Goal: Task Accomplishment & Management: Complete application form

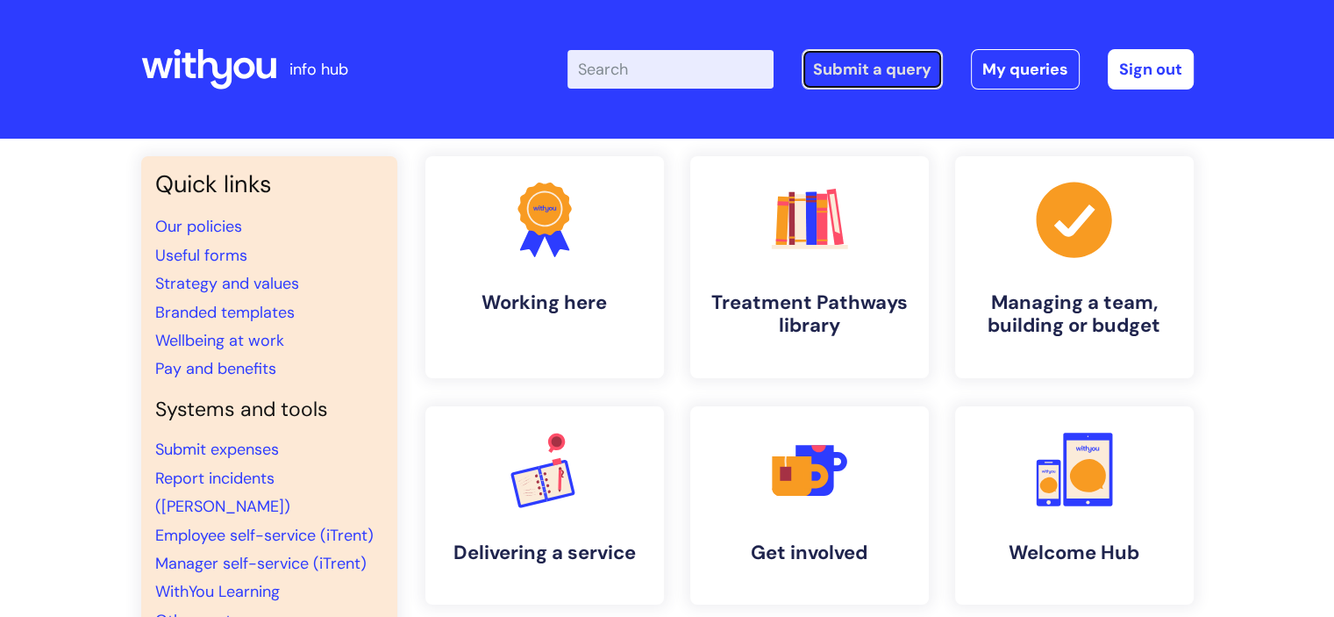
click at [838, 69] on link "Submit a query" at bounding box center [872, 69] width 141 height 40
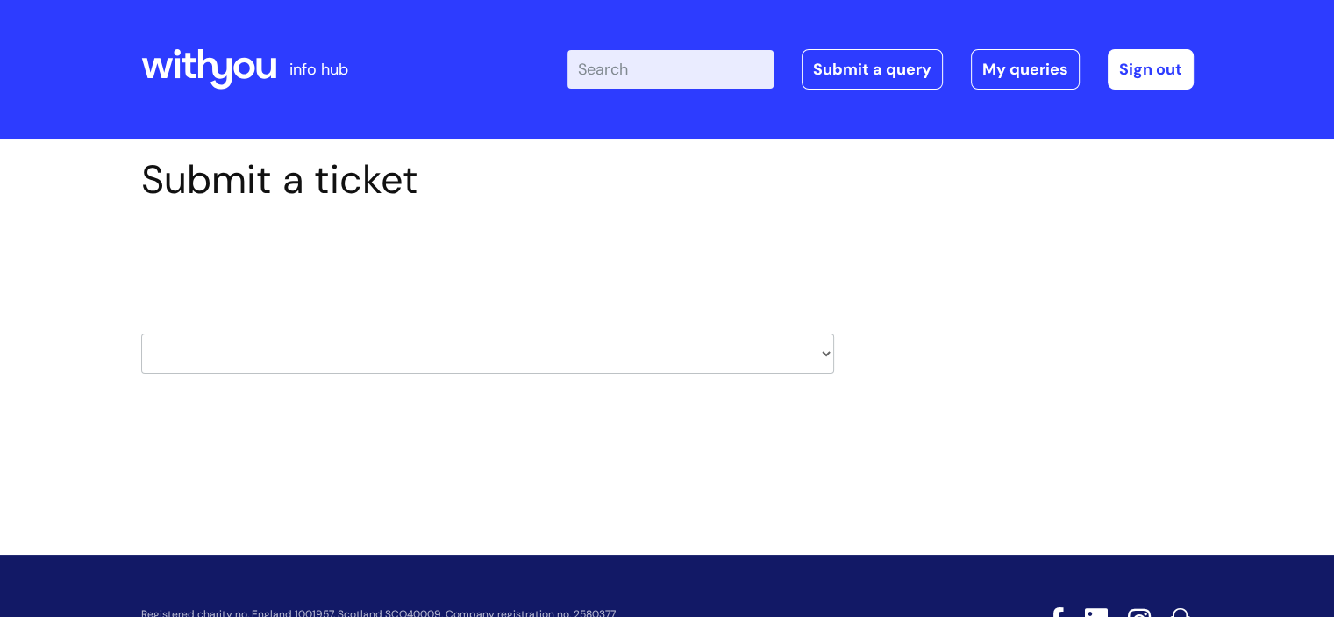
click at [595, 360] on select "HR / People IT and Support Clinical Drug Alerts Finance Accounts Data Support T…" at bounding box center [487, 353] width 693 height 40
select select "property_&_estates"
click at [141, 333] on select "HR / People IT and Support Clinical Drug Alerts Finance Accounts Data Support T…" at bounding box center [487, 353] width 693 height 40
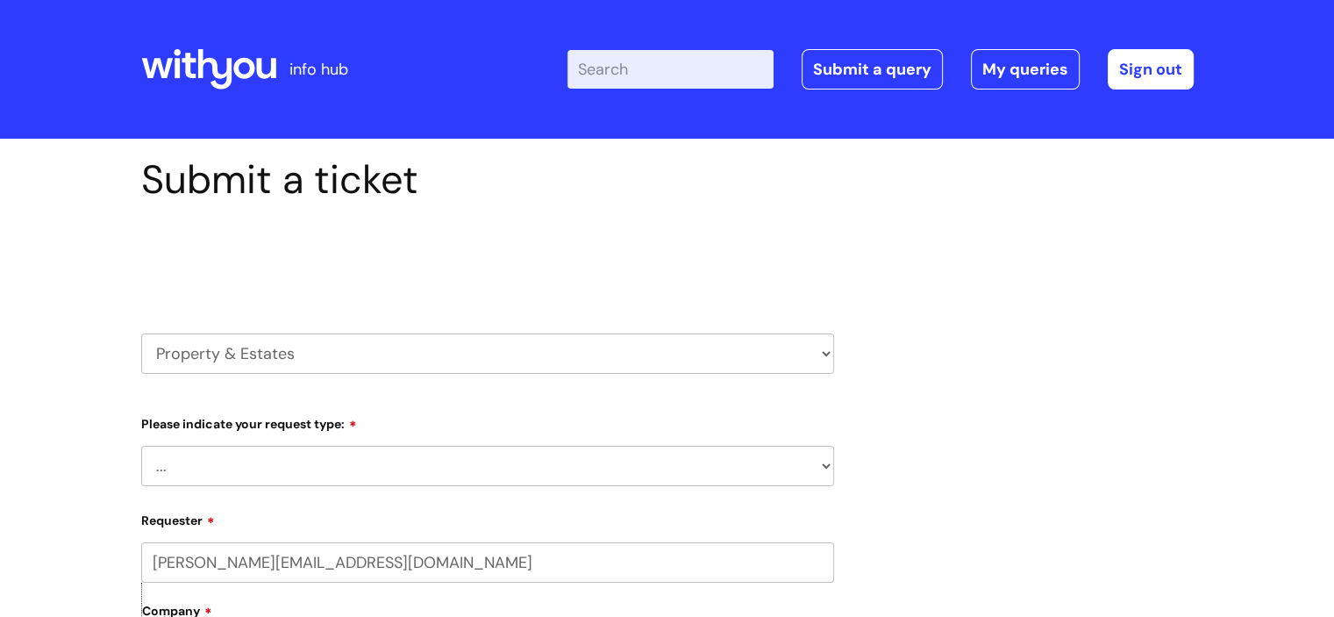
click at [567, 469] on select "... Facilities Support Lease/ Tenancy Agreements Health & Safety and Environmen…" at bounding box center [487, 466] width 693 height 40
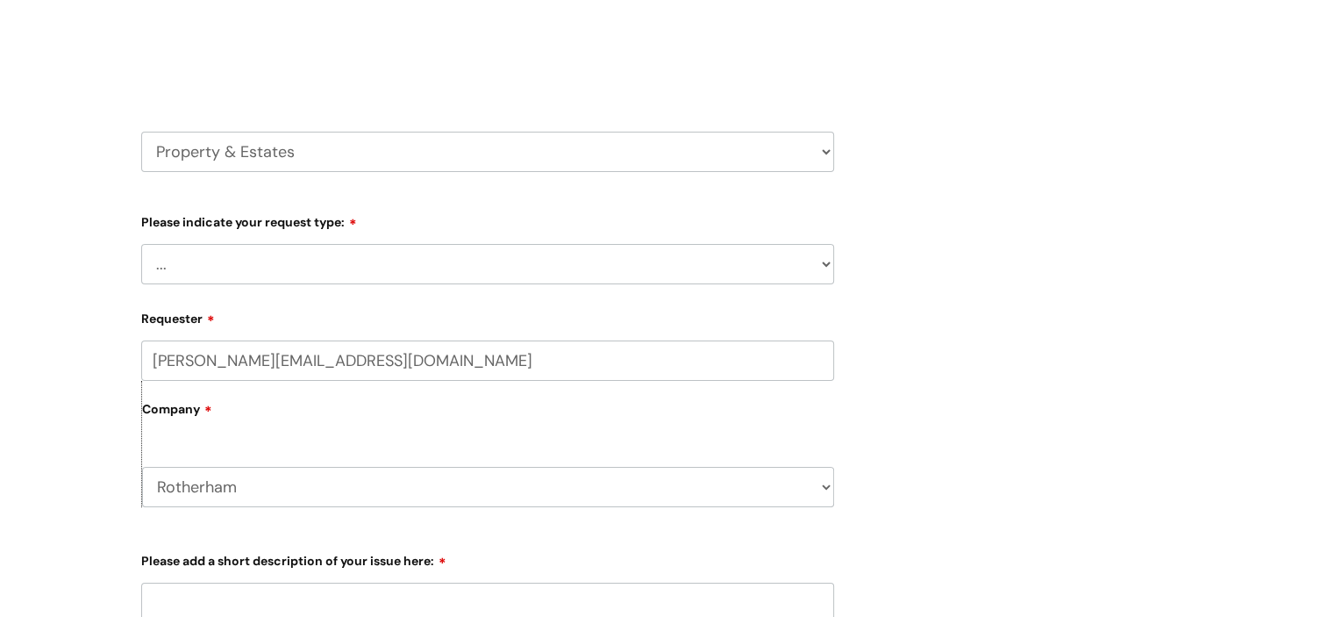
scroll to position [263, 0]
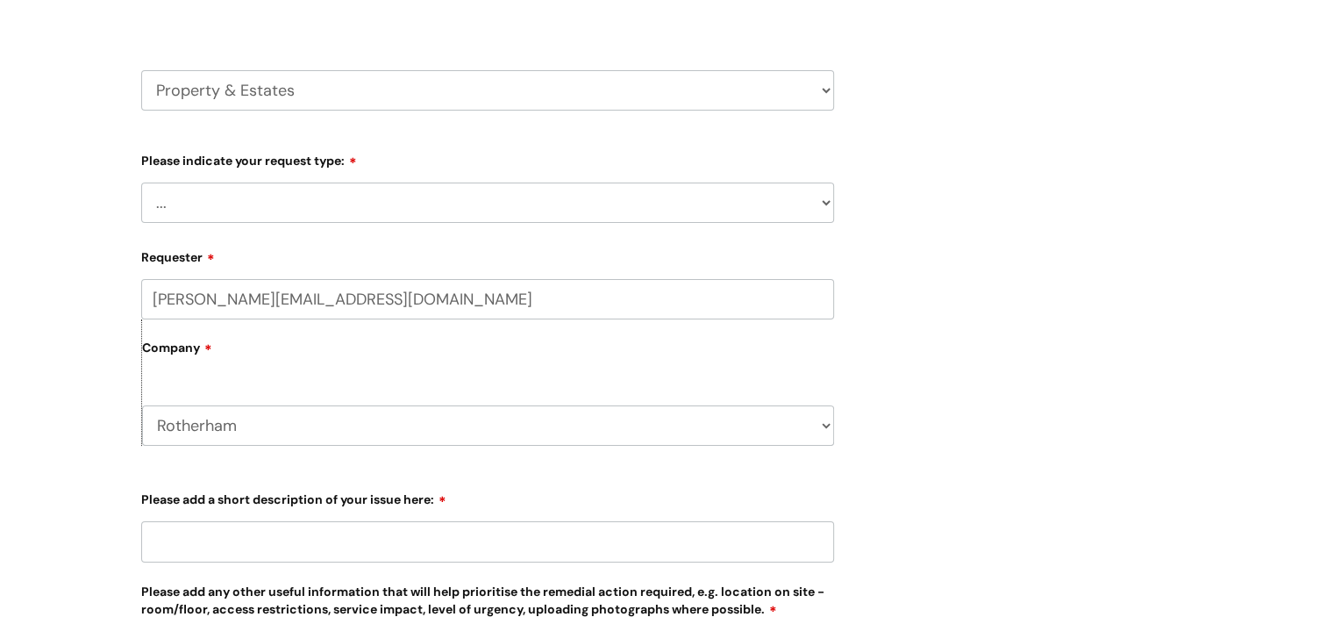
click at [295, 208] on select "... Facilities Support Lease/ Tenancy Agreements Health & Safety and Environmen…" at bounding box center [487, 202] width 693 height 40
select select "Facilities Support"
click at [141, 182] on select "... Facilities Support Lease/ Tenancy Agreements Health & Safety and Environmen…" at bounding box center [487, 202] width 693 height 40
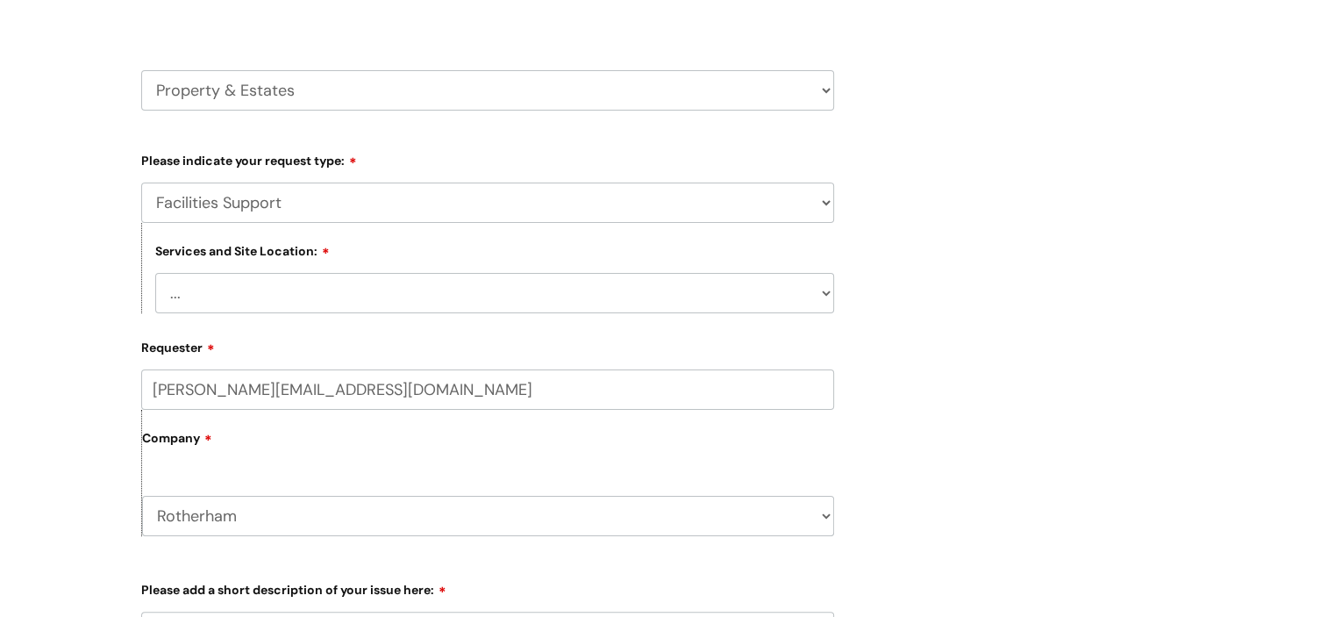
click at [370, 216] on select "... Facilities Support Lease/ Tenancy Agreements Health & Safety and Environmen…" at bounding box center [487, 202] width 693 height 40
click at [950, 243] on div "Submit a ticket Select issue type HR / People IT and Support Clinical Drug Aler…" at bounding box center [667, 473] width 1079 height 1160
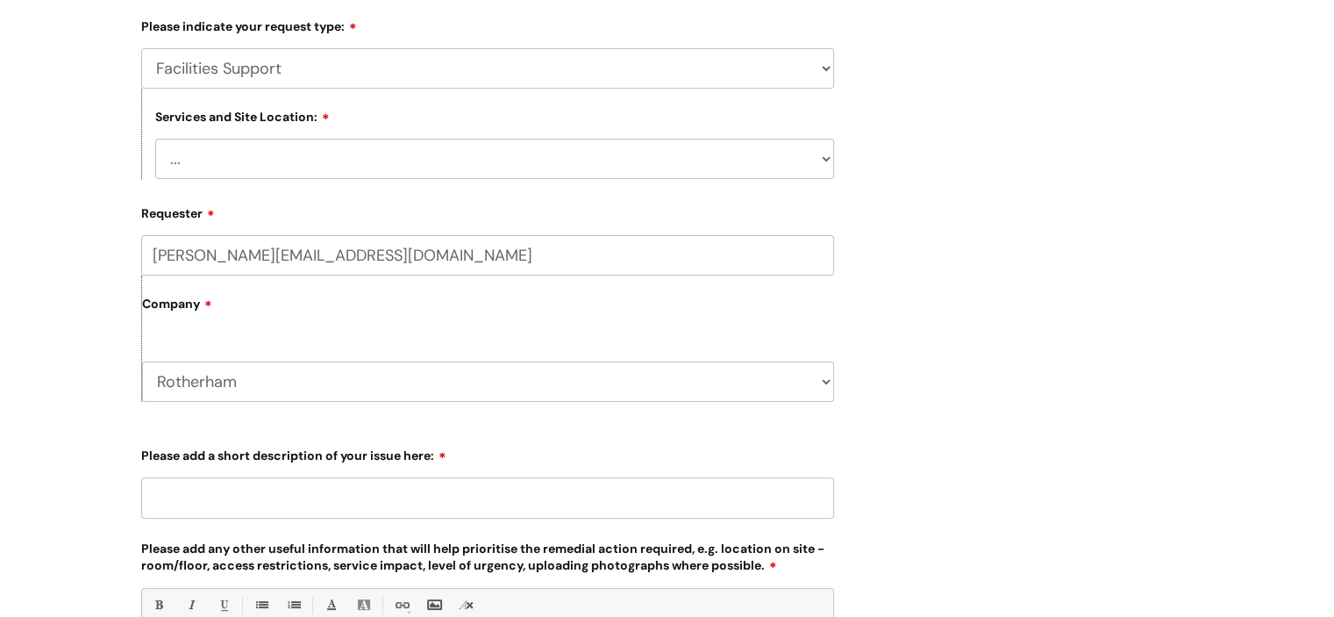
scroll to position [614, 0]
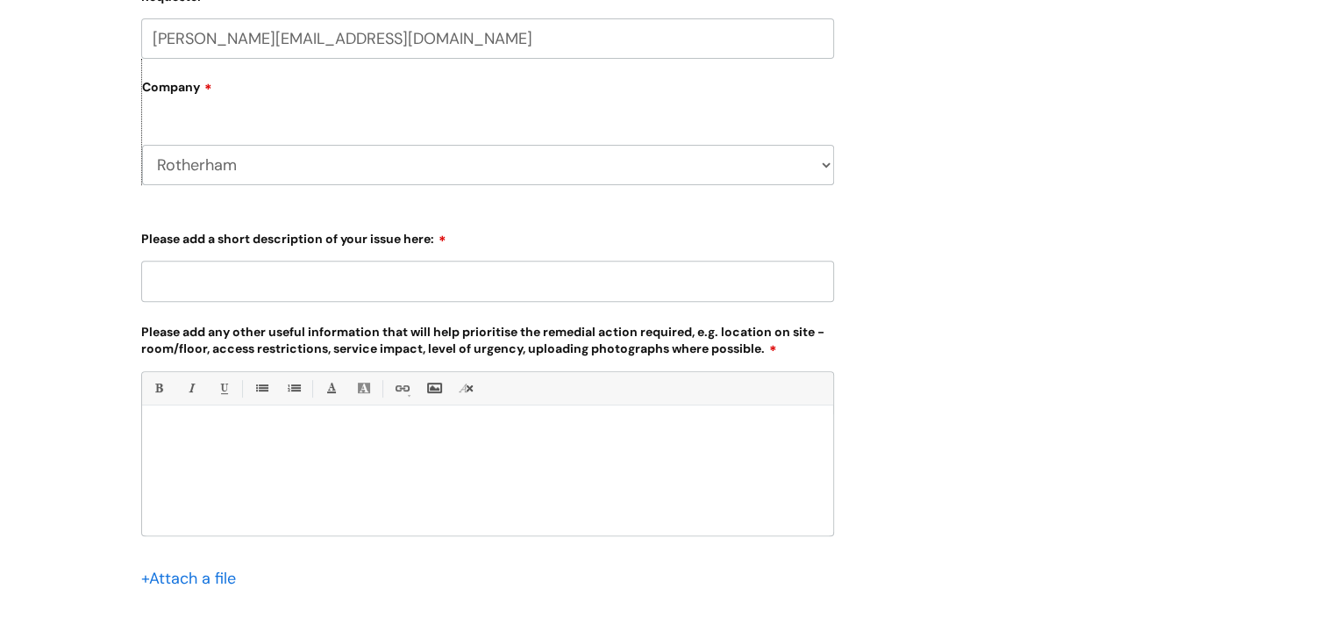
click at [339, 274] on input "Please add a short description of your issue here:" at bounding box center [487, 280] width 693 height 40
type input "Door fobs"
click at [226, 419] on div at bounding box center [487, 474] width 691 height 121
paste div
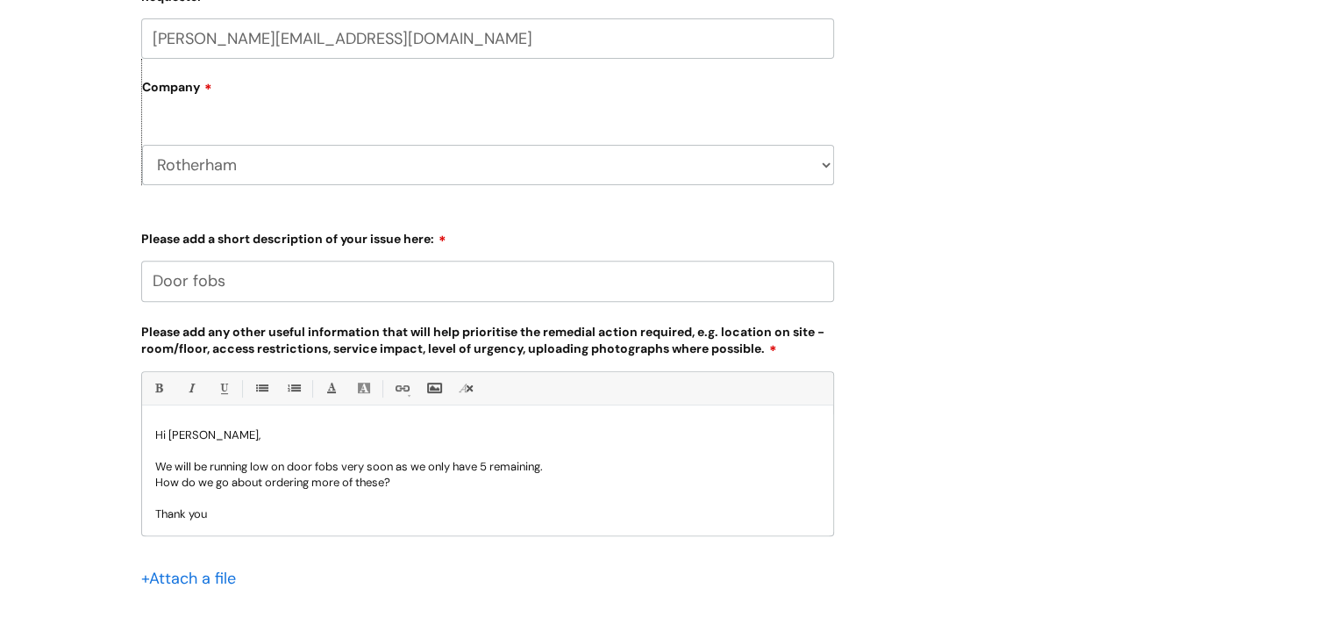
scroll to position [32, 0]
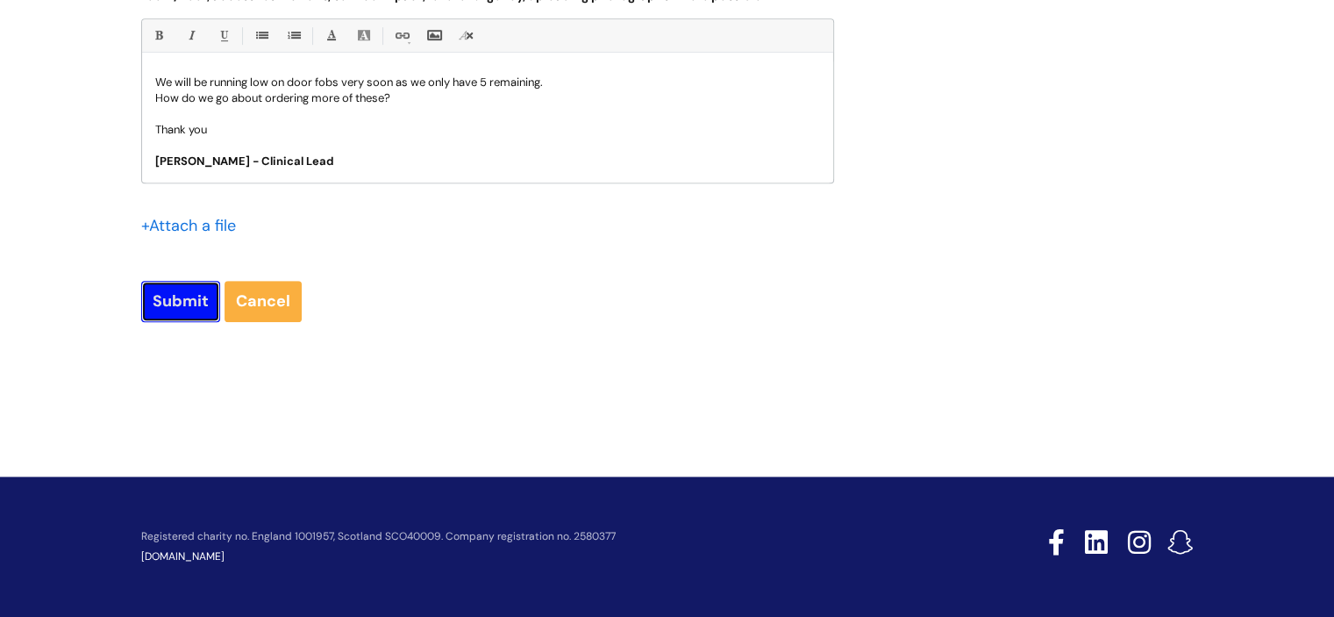
click at [165, 290] on input "Submit" at bounding box center [180, 301] width 79 height 40
click at [175, 305] on input "Submit" at bounding box center [180, 302] width 79 height 40
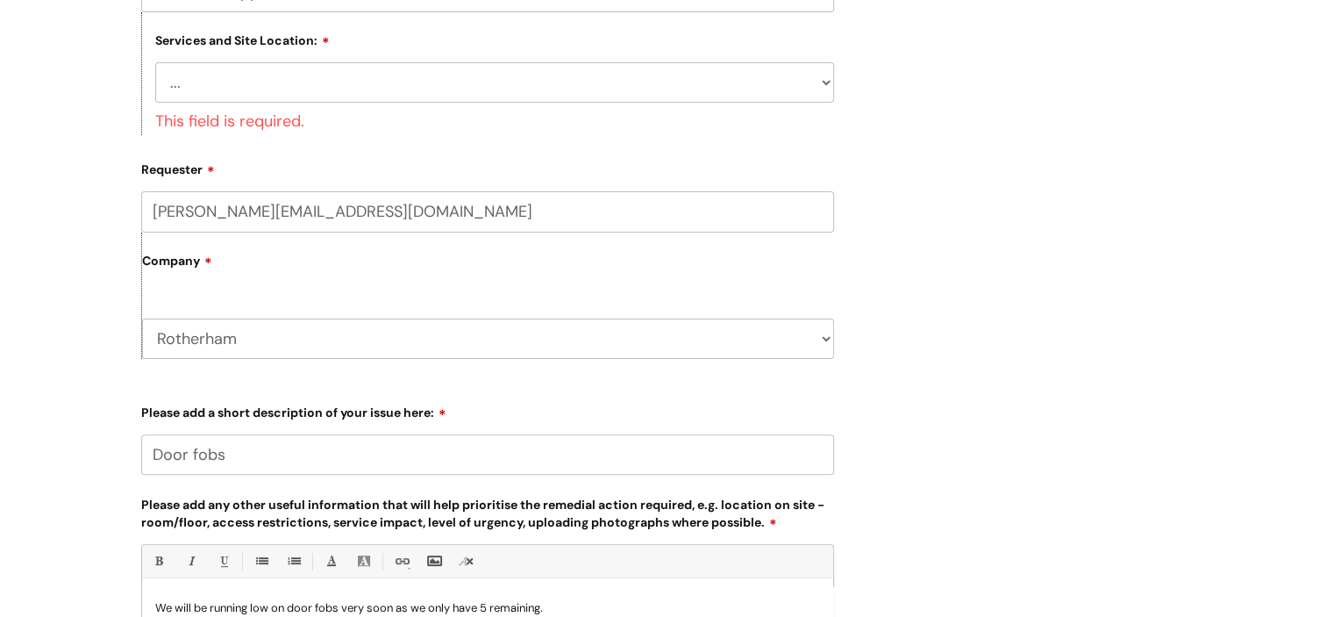
scroll to position [473, 0]
click at [588, 83] on select "... Cleethorpes Darlington Tubwell Darlington Coniscliffe Grimsby Preston Redca…" at bounding box center [494, 83] width 679 height 40
select select "Rotherham"
click at [155, 63] on select "... Cleethorpes Darlington Tubwell Darlington Coniscliffe Grimsby Preston Redca…" at bounding box center [494, 83] width 679 height 40
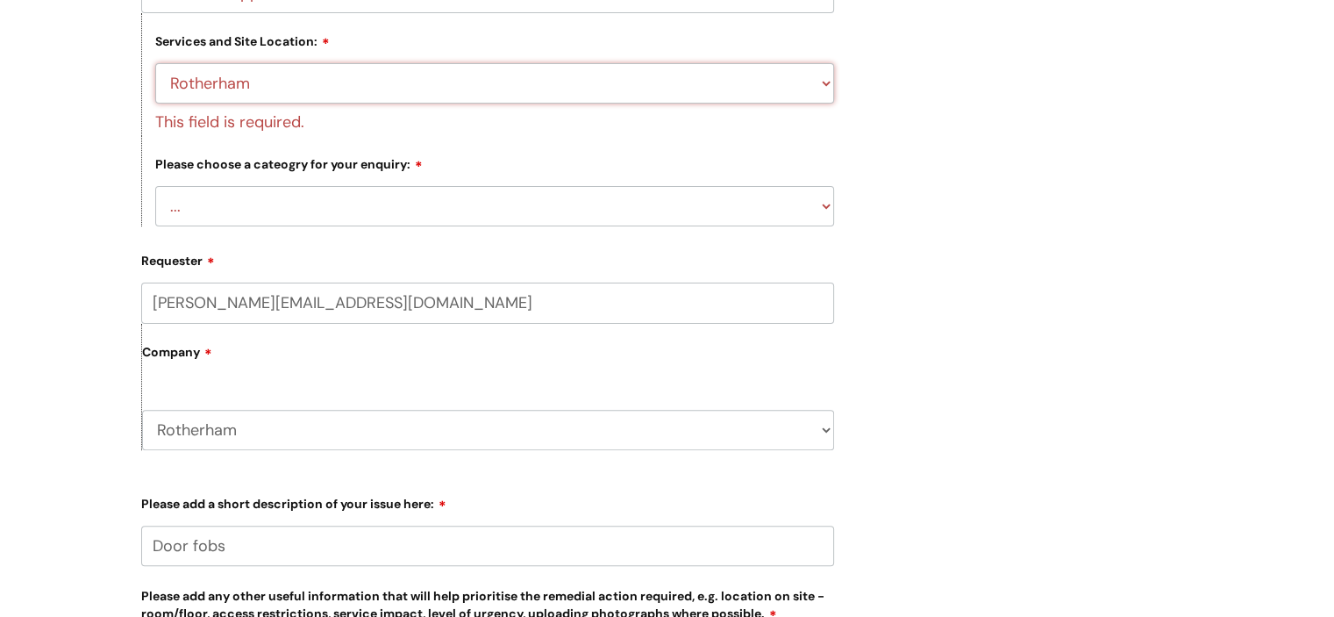
scroll to position [999, 0]
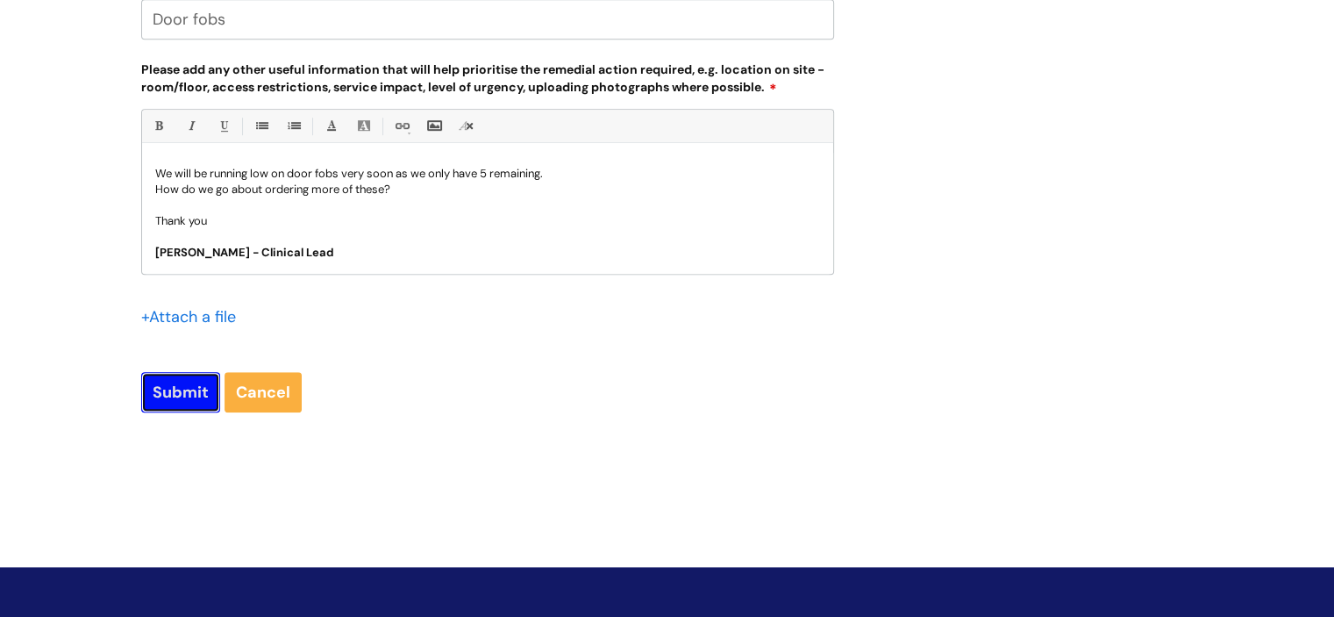
click at [161, 393] on input "Submit" at bounding box center [180, 392] width 79 height 40
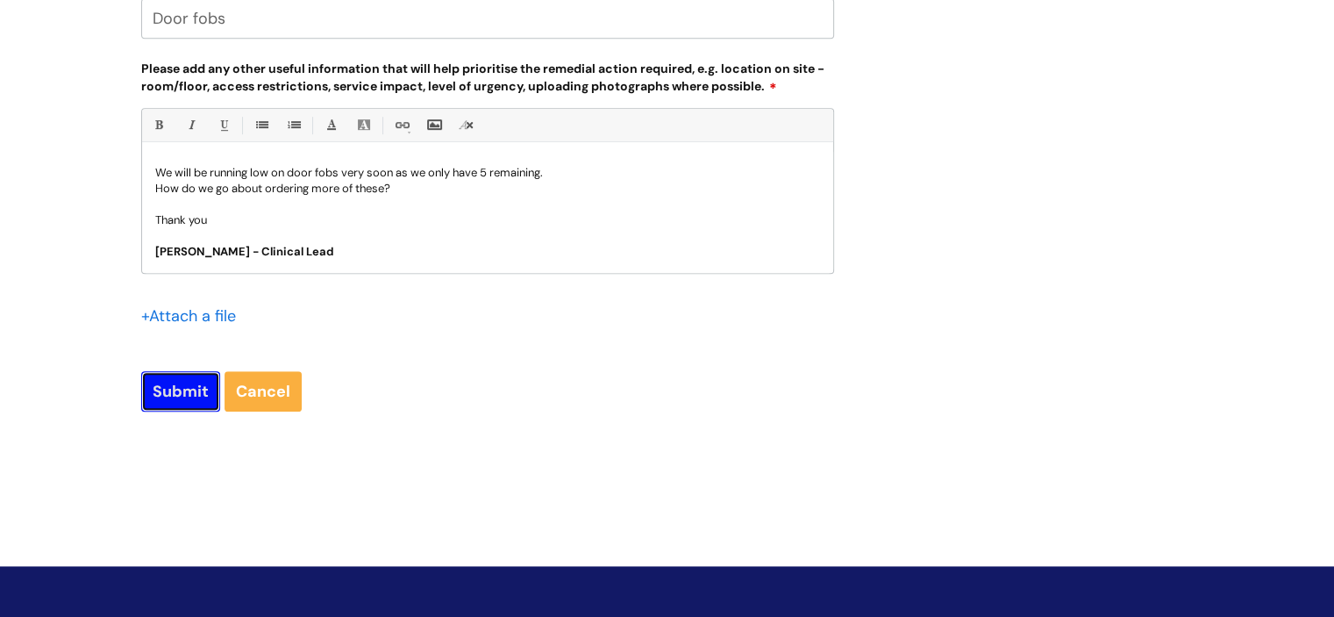
click at [189, 396] on input "Submit" at bounding box center [180, 391] width 79 height 40
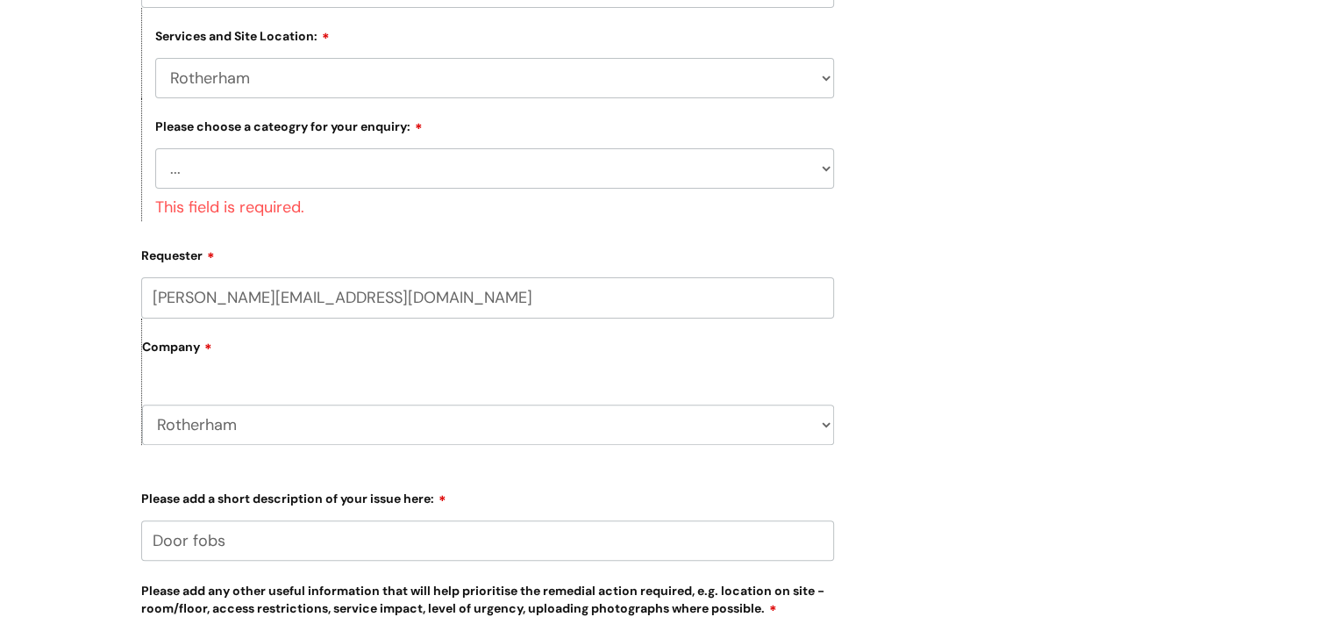
scroll to position [474, 0]
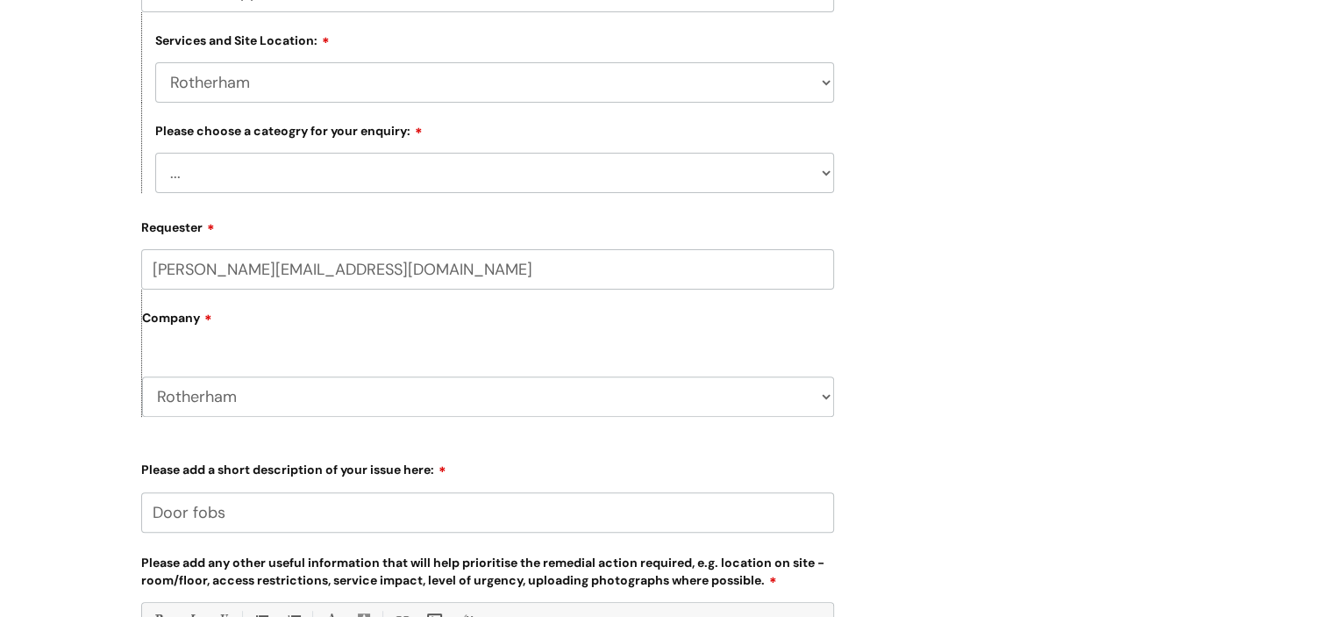
click at [729, 169] on select "... Electrical and Lighting Plumbing and Drainage Heating and Cooling Fixtures,…" at bounding box center [494, 173] width 679 height 40
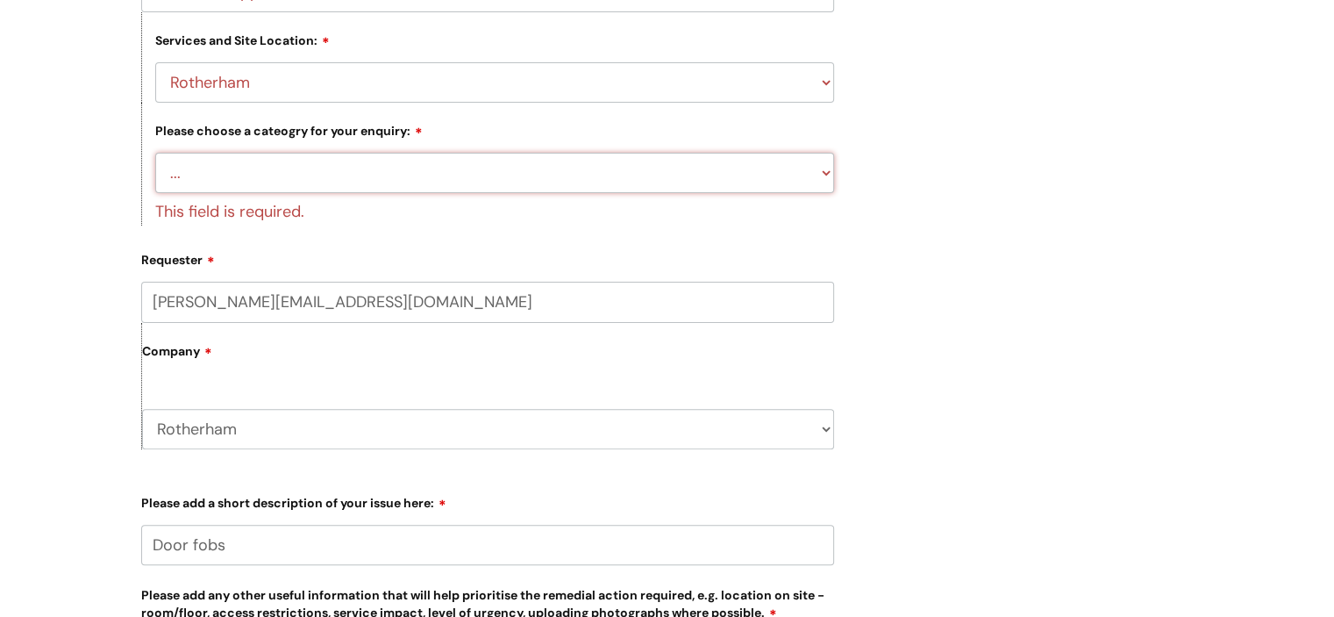
select select "Property Systems incl, CCTV, Fire Alarms, Access Control"
click at [155, 153] on select "... Electrical and Lighting Plumbing and Drainage Heating and Cooling Fixtures,…" at bounding box center [494, 173] width 679 height 40
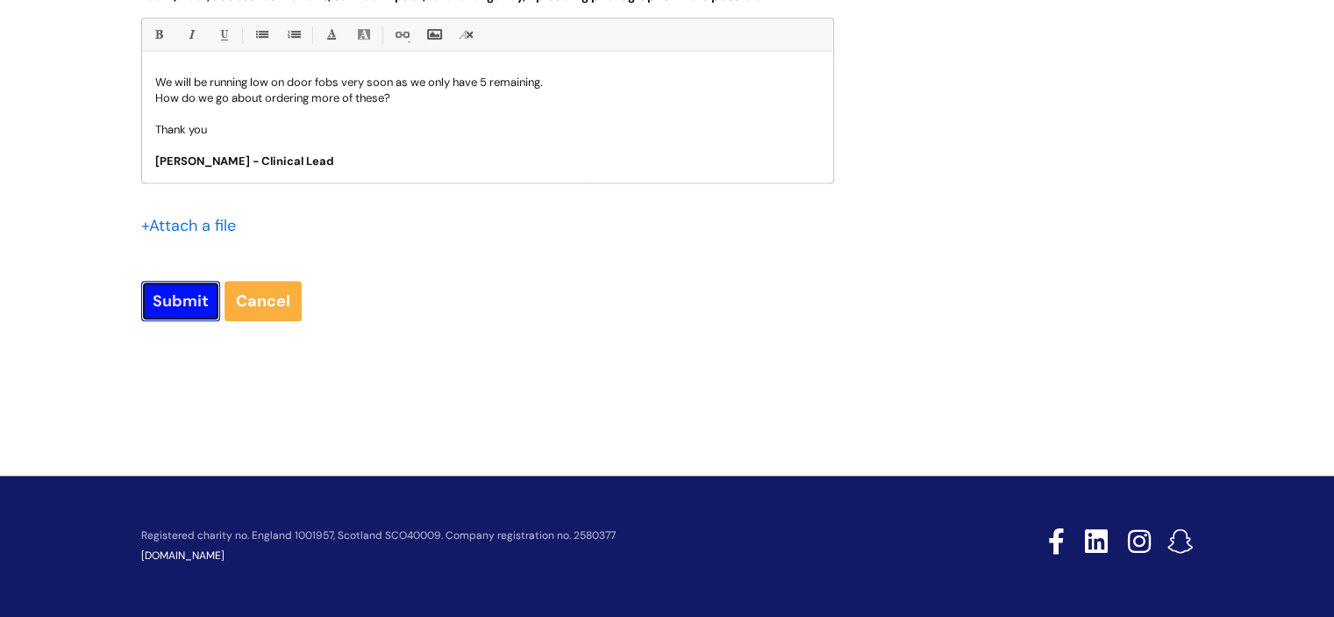
click at [185, 297] on input "Submit" at bounding box center [180, 301] width 79 height 40
type input "Please Wait..."
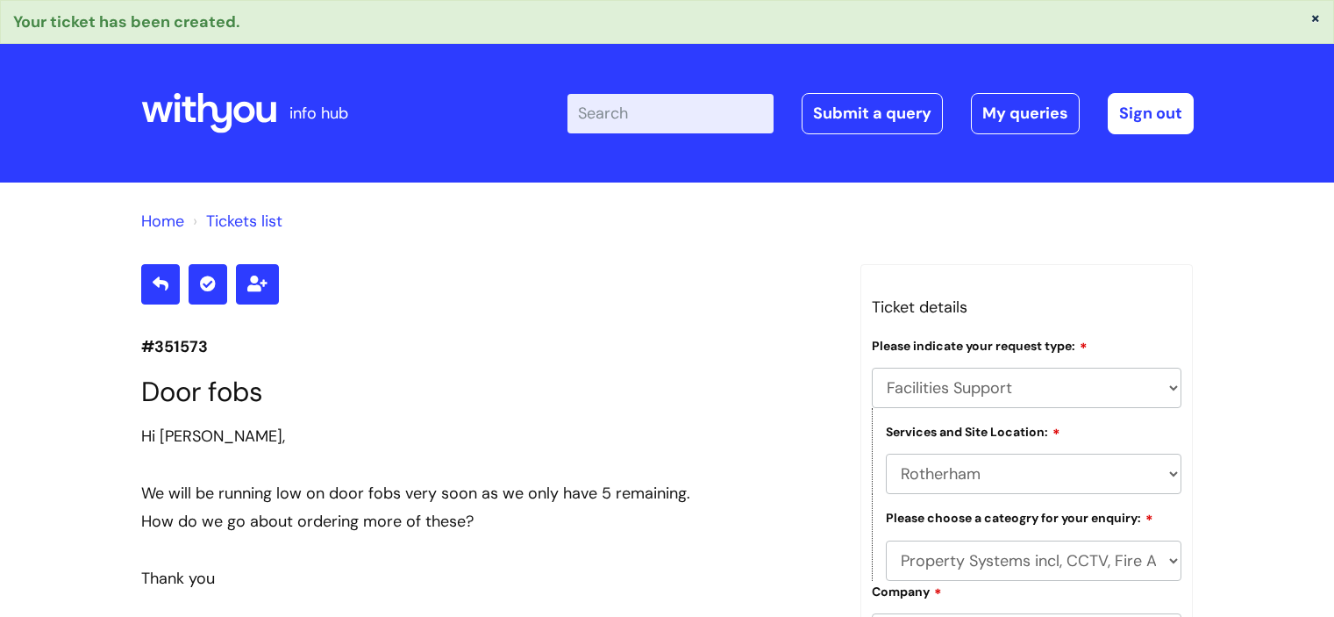
select select "Facilities Support"
select select "Rotherham"
select select "Property Systems incl, CCTV, Fire Alarms, Access Control"
